Goal: Download file/media

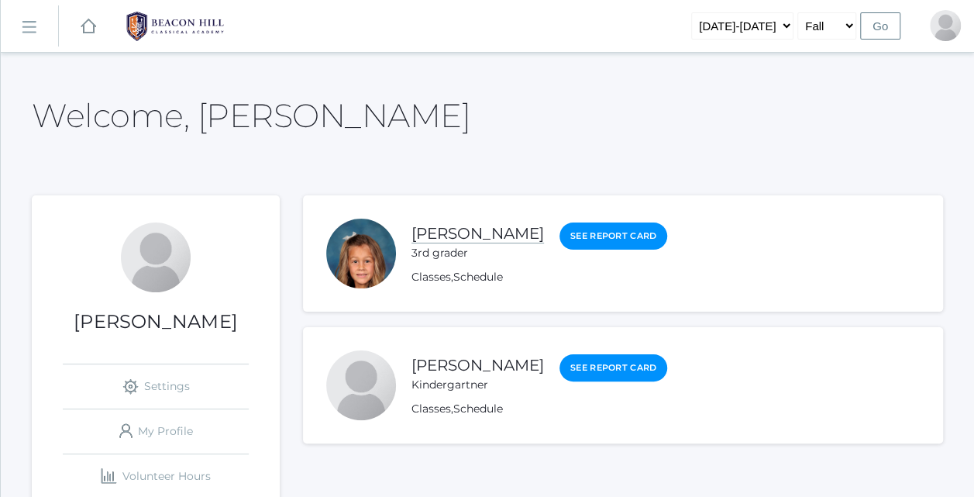
click at [455, 234] on link "[PERSON_NAME]" at bounding box center [478, 233] width 133 height 19
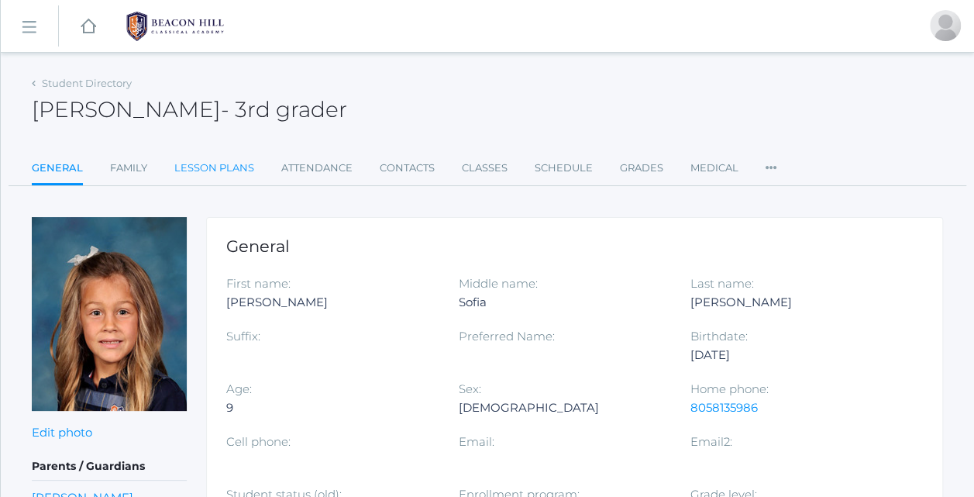
click at [200, 169] on link "Lesson Plans" at bounding box center [214, 168] width 80 height 31
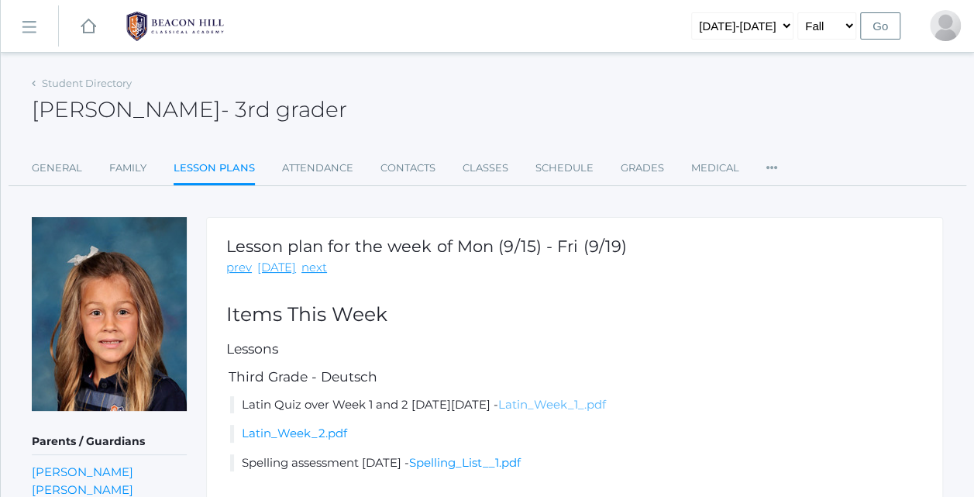
click at [606, 406] on link "Latin_Week_1_.pdf" at bounding box center [552, 404] width 108 height 15
click at [314, 436] on link "Latin_Week_2.pdf" at bounding box center [294, 432] width 105 height 15
click at [521, 457] on link "Spelling_List__1.pdf" at bounding box center [465, 462] width 112 height 15
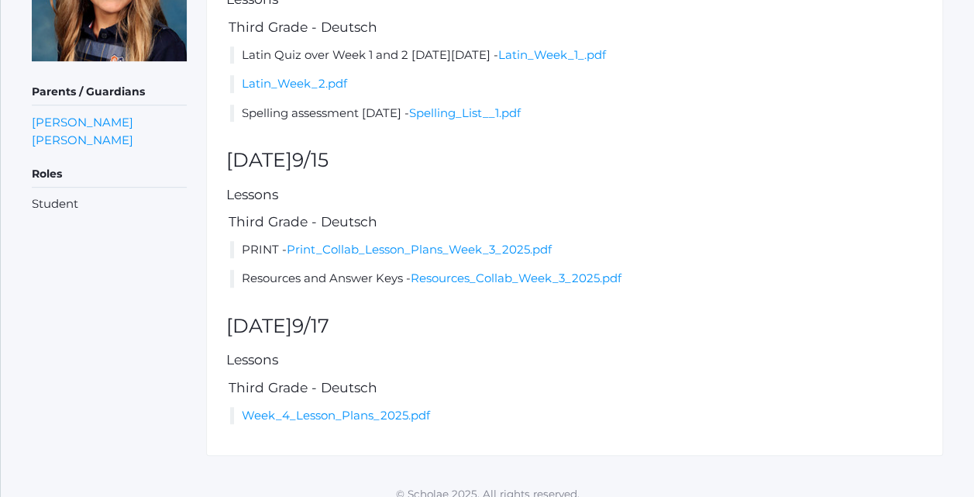
scroll to position [363, 0]
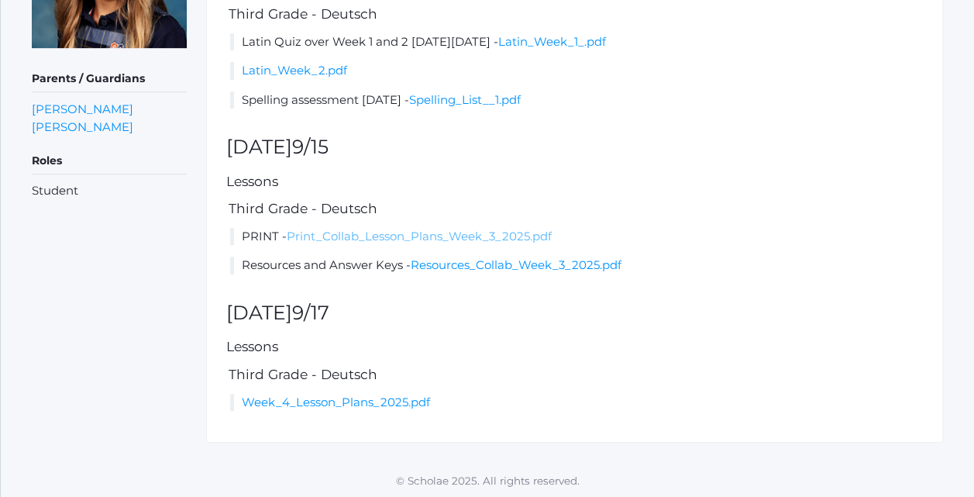
click at [378, 236] on link "Print_Collab_Lesson_Plans_Week_3_2025.pdf" at bounding box center [419, 236] width 265 height 15
